Goal: Complete application form

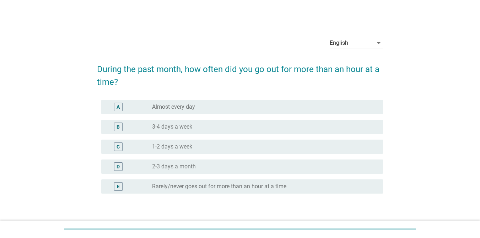
click at [341, 50] on div "English arrow_drop_down" at bounding box center [355, 46] width 53 height 18
click at [350, 43] on div "English" at bounding box center [350, 42] width 43 height 11
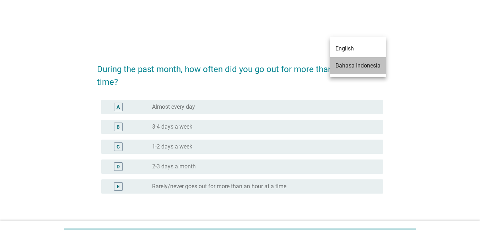
click at [345, 64] on div "Bahasa Indonesia" at bounding box center [357, 65] width 45 height 9
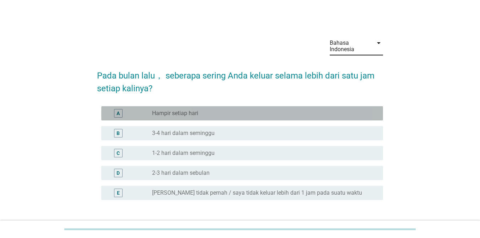
click at [210, 109] on div "radio_button_unchecked Hampir setiap hari" at bounding box center [264, 113] width 225 height 9
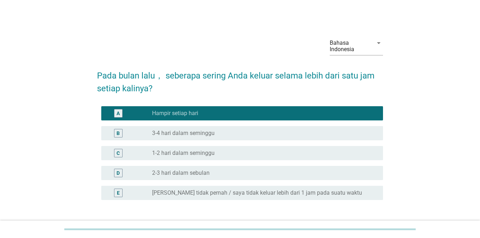
scroll to position [53, 0]
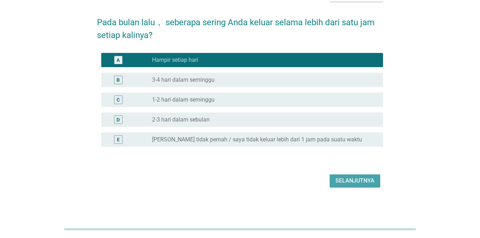
click at [350, 184] on div "Selanjutnya" at bounding box center [354, 180] width 39 height 9
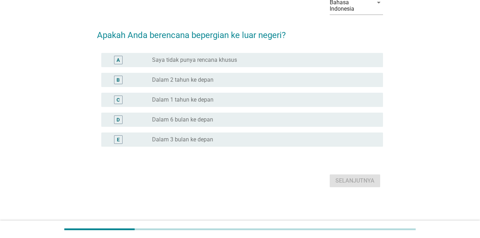
scroll to position [0, 0]
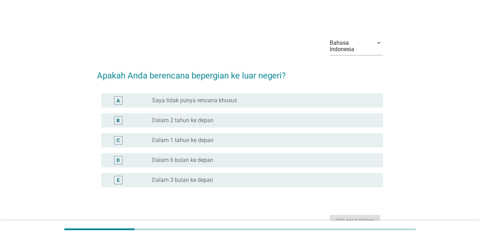
click at [218, 103] on label "Saya tidak punya rencana khusus" at bounding box center [194, 100] width 85 height 7
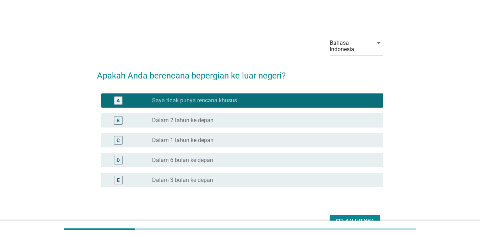
click at [361, 218] on div "Selanjutnya" at bounding box center [354, 221] width 39 height 9
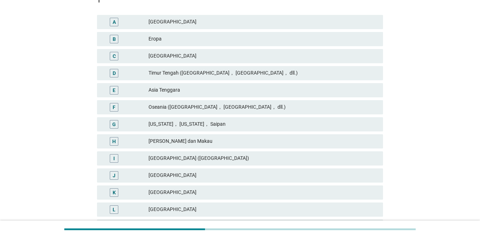
scroll to position [142, 0]
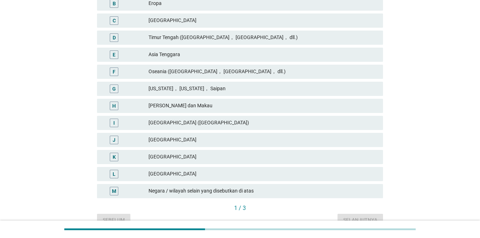
click at [166, 48] on div "E [GEOGRAPHIC_DATA]" at bounding box center [240, 55] width 286 height 14
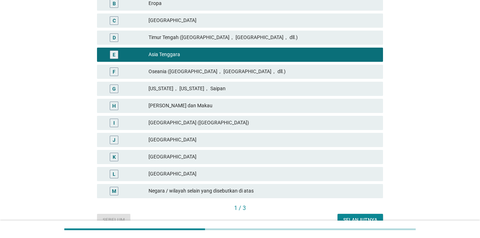
click at [367, 216] on div "Selanjutnya" at bounding box center [360, 219] width 34 height 7
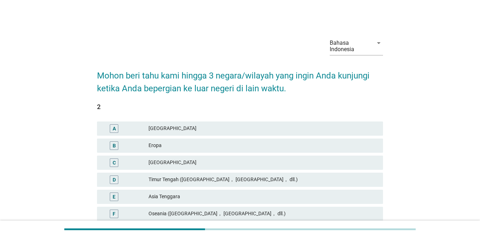
scroll to position [35, 0]
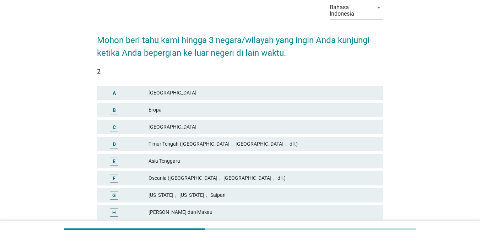
click at [162, 113] on div "Eropa" at bounding box center [262, 110] width 229 height 9
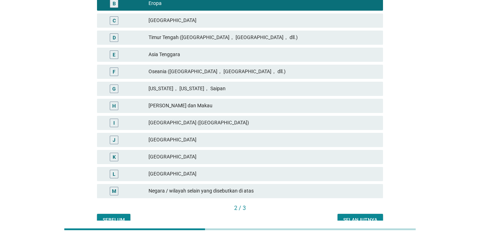
scroll to position [177, 0]
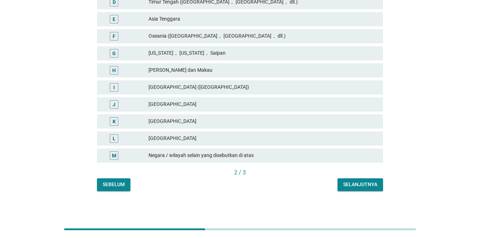
click at [357, 176] on div "2 / 3" at bounding box center [240, 172] width 286 height 9
click at [352, 185] on div "Selanjutnya" at bounding box center [360, 184] width 34 height 7
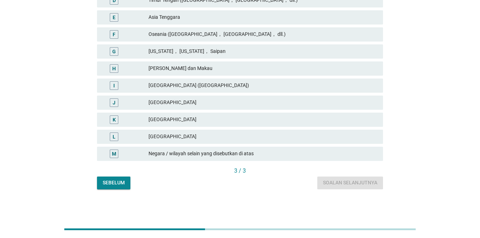
click at [181, 115] on div "[GEOGRAPHIC_DATA]" at bounding box center [262, 119] width 229 height 9
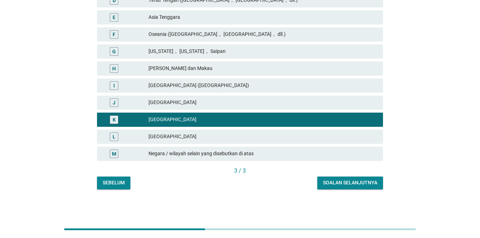
click at [350, 189] on button "Soalan selanjutnya" at bounding box center [350, 182] width 66 height 13
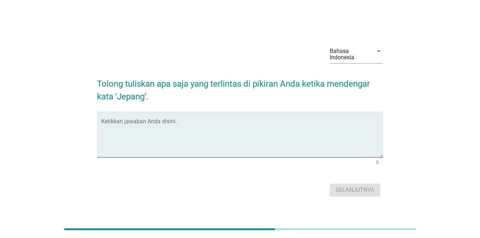
click at [350, 186] on div "Selanjutnya" at bounding box center [240, 189] width 286 height 17
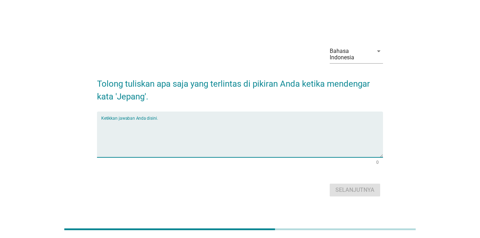
click at [235, 135] on textarea "Ketikkan jawaban Anda disini." at bounding box center [241, 138] width 281 height 37
type textarea "sakura"
click at [362, 191] on div "Selanjutnya" at bounding box center [354, 190] width 39 height 9
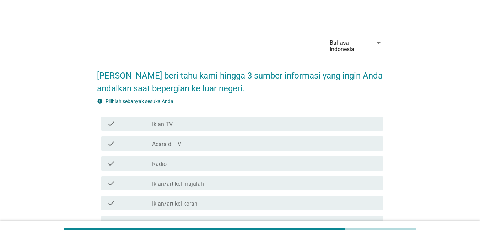
click at [196, 125] on div "check_box_outline_blank Iklan TV" at bounding box center [264, 123] width 225 height 9
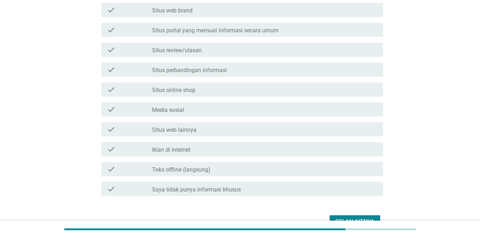
scroll to position [248, 0]
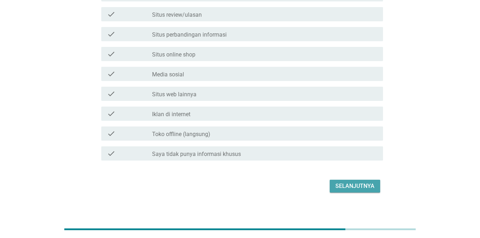
click at [358, 184] on div "Selanjutnya" at bounding box center [354, 186] width 39 height 9
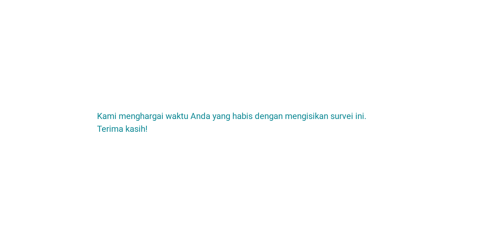
scroll to position [0, 0]
